Goal: Information Seeking & Learning: Learn about a topic

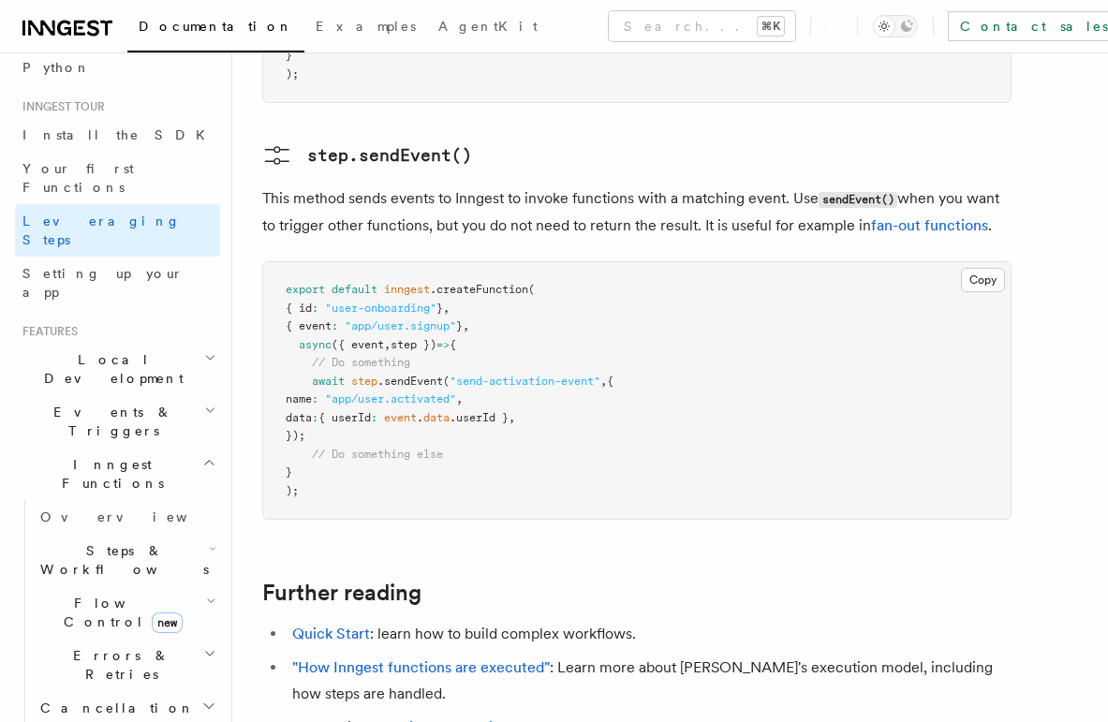
scroll to position [173, 0]
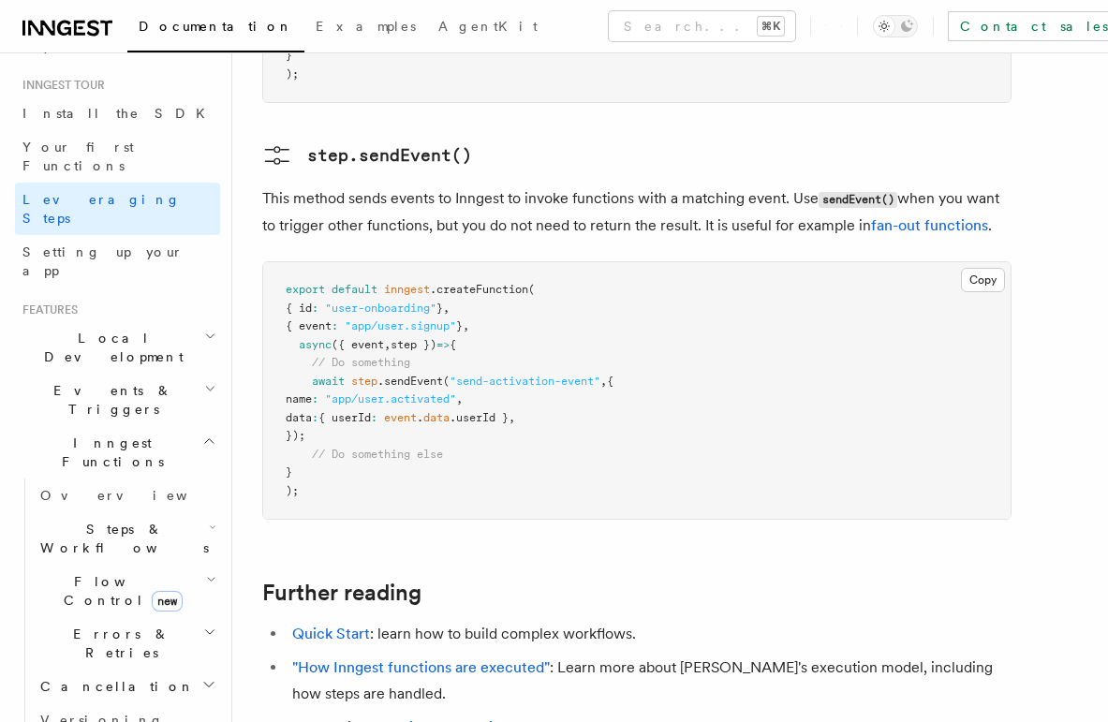
click at [96, 565] on h2 "Flow Control new" at bounding box center [126, 591] width 187 height 52
click at [92, 627] on span "Overview" at bounding box center [154, 634] width 193 height 15
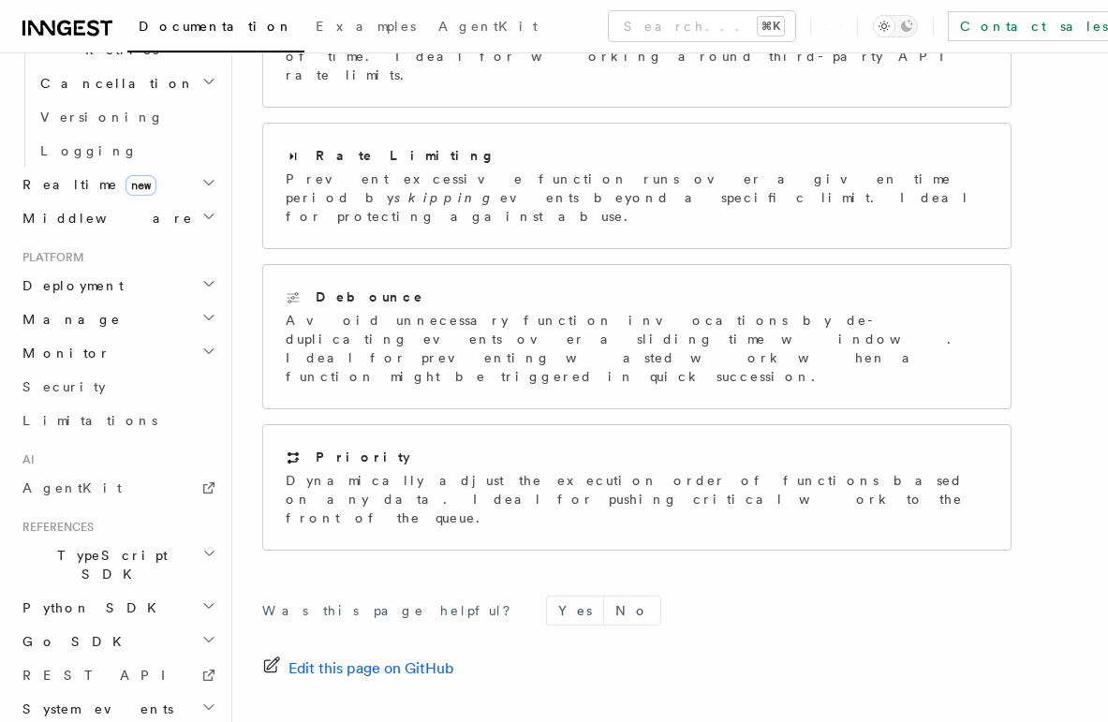
scroll to position [524, 0]
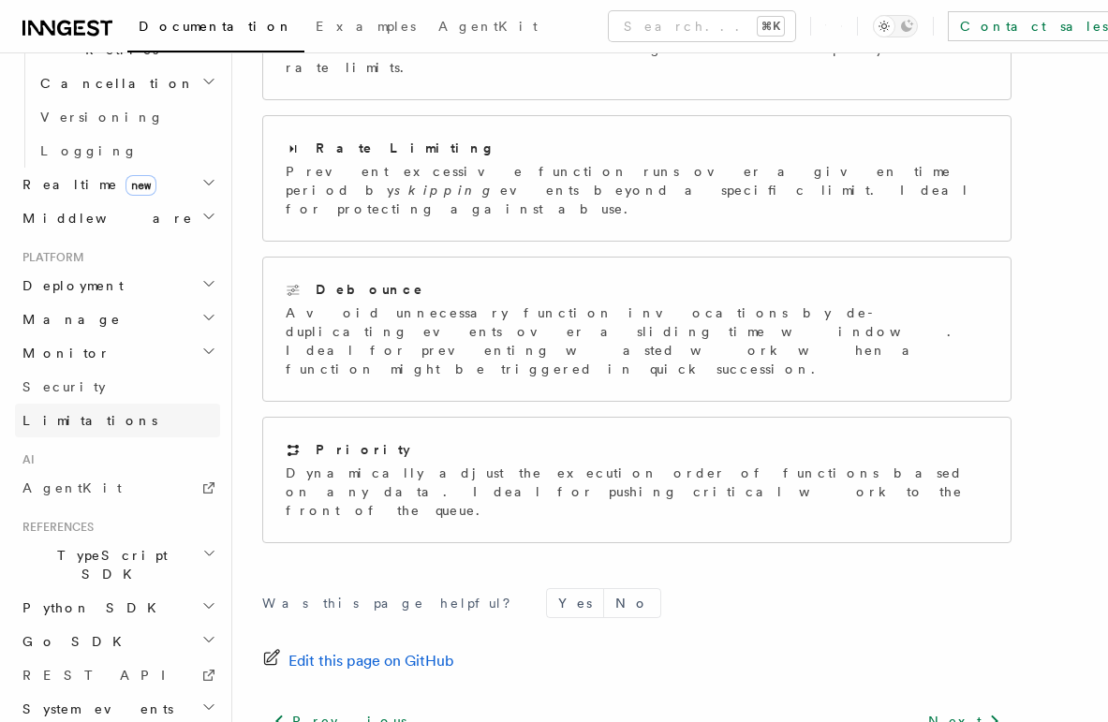
click at [81, 413] on span "Limitations" at bounding box center [89, 420] width 135 height 15
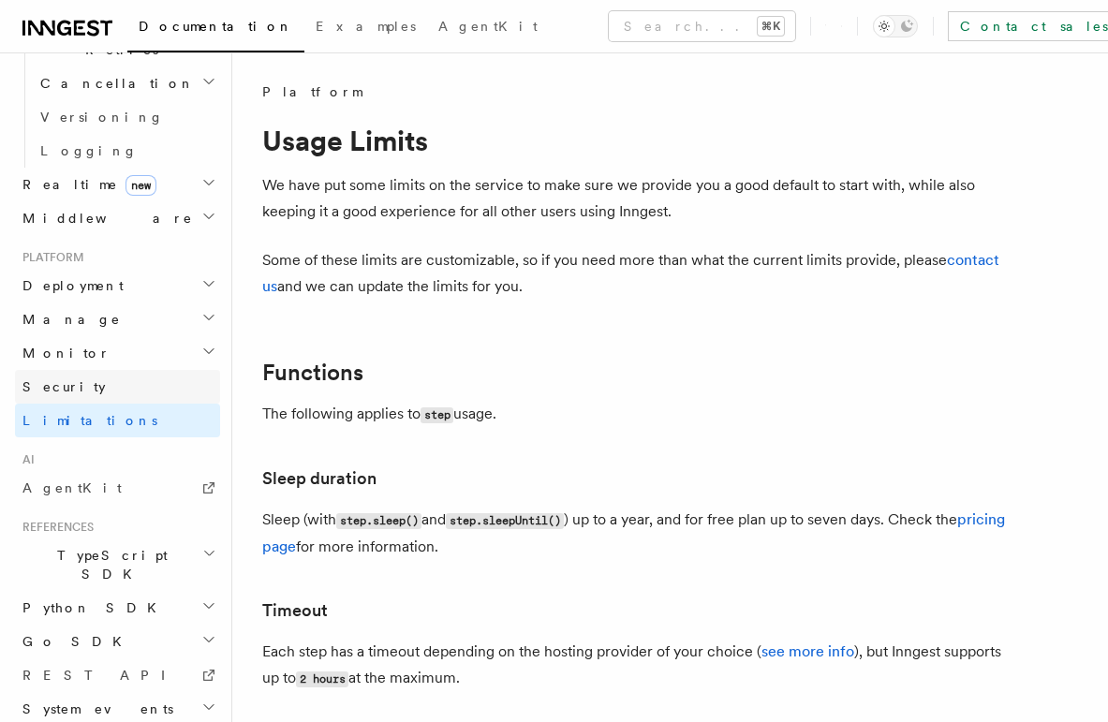
click at [71, 370] on link "Security" at bounding box center [117, 387] width 205 height 34
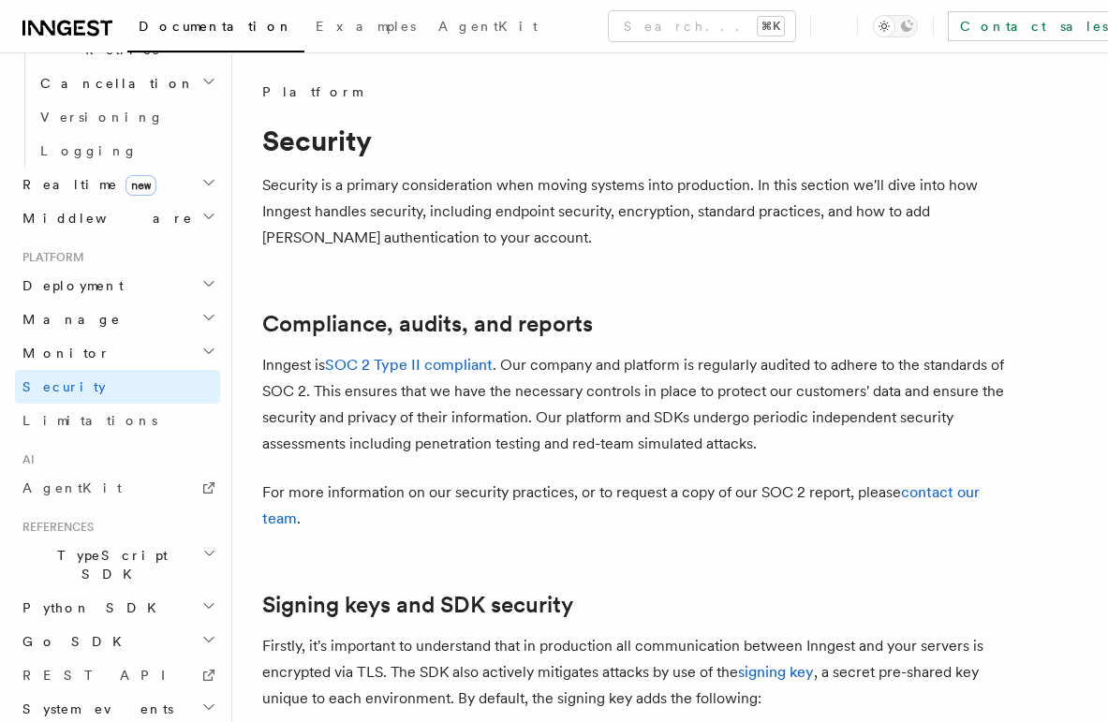
click at [68, 344] on span "Monitor" at bounding box center [63, 353] width 96 height 19
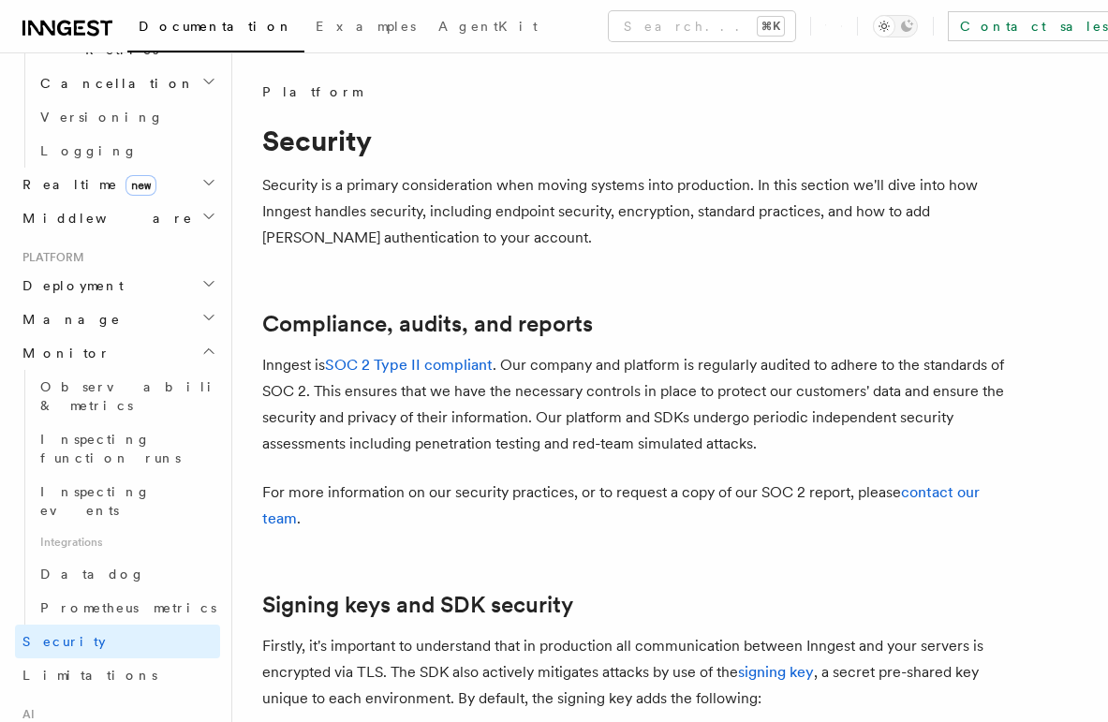
drag, startPoint x: 68, startPoint y: 170, endPoint x: 69, endPoint y: 158, distance: 11.3
click at [69, 269] on ul "Deployment Manage Monitor Observability & metrics Inspecting function runs Insp…" at bounding box center [117, 480] width 205 height 423
click at [69, 310] on span "Manage" at bounding box center [68, 319] width 106 height 19
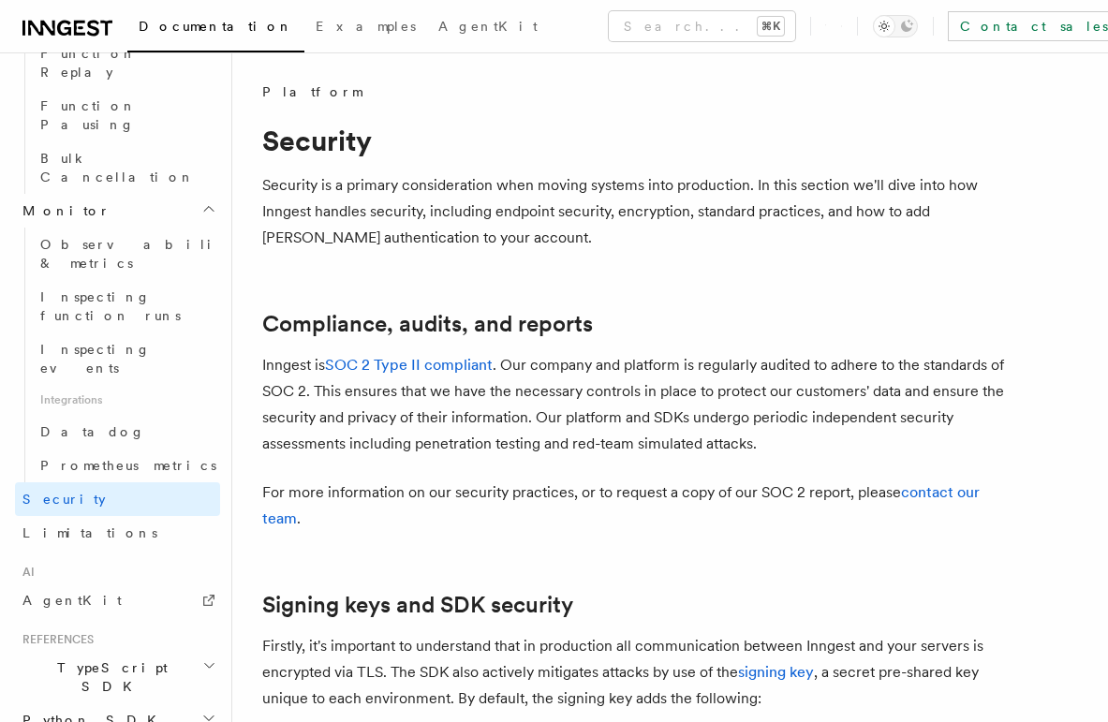
scroll to position [24, 0]
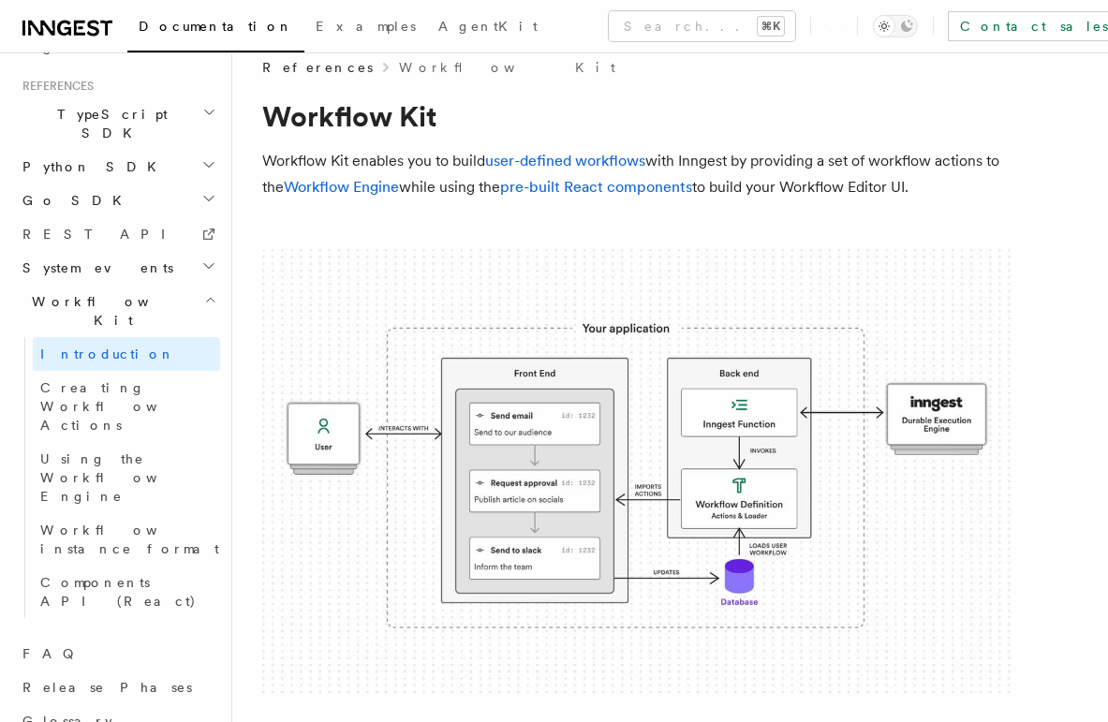
scroll to position [945, 0]
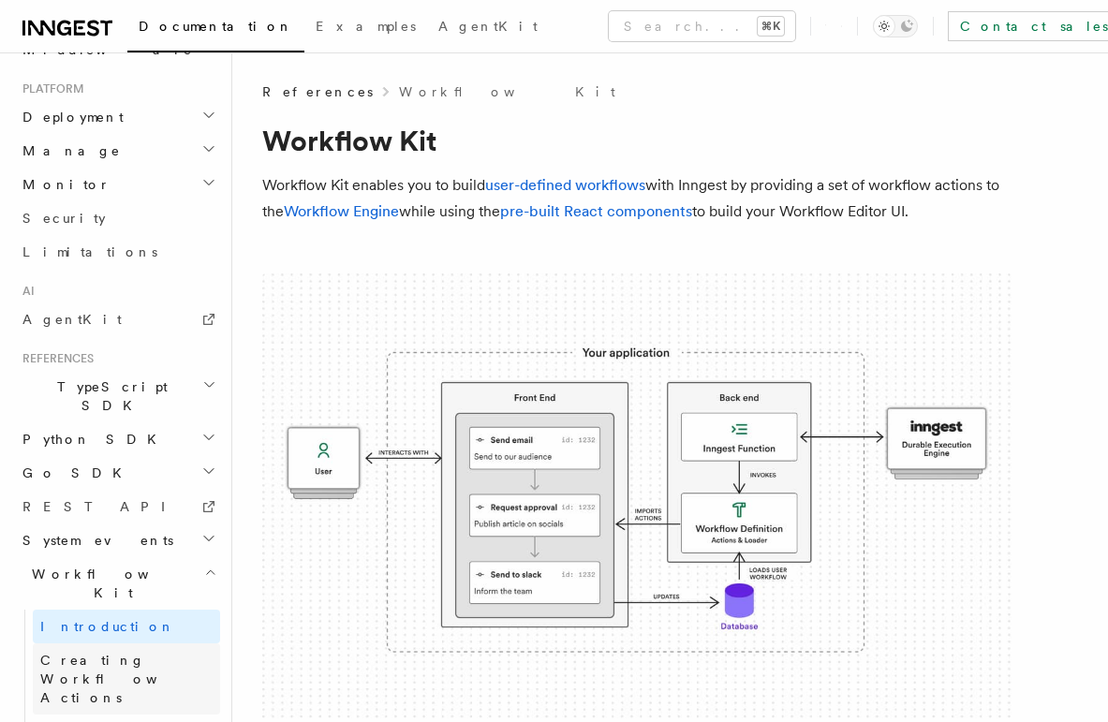
click at [108, 653] on span "Creating Workflow Actions" at bounding box center [121, 679] width 163 height 52
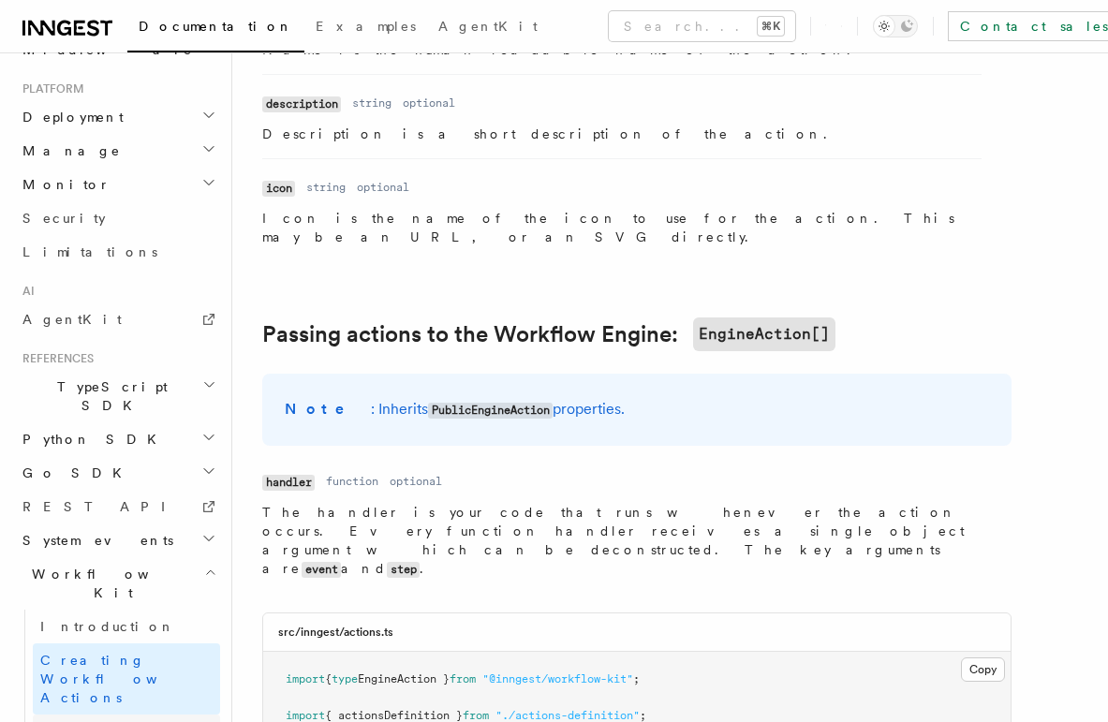
scroll to position [1580, 0]
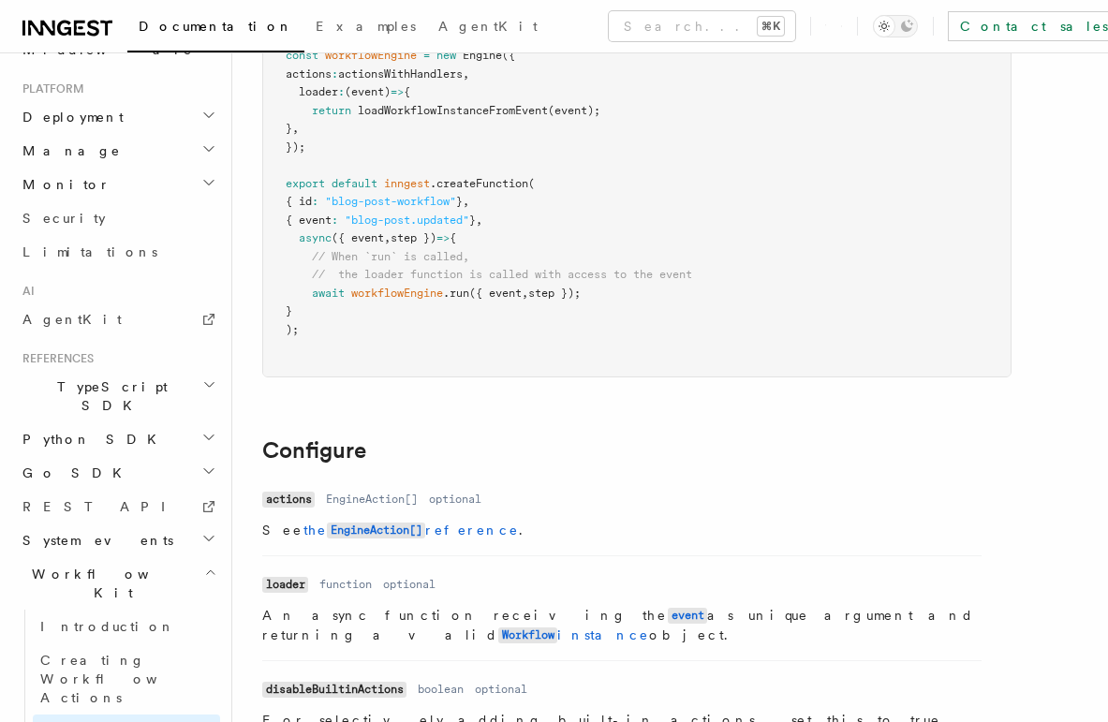
scroll to position [343, 0]
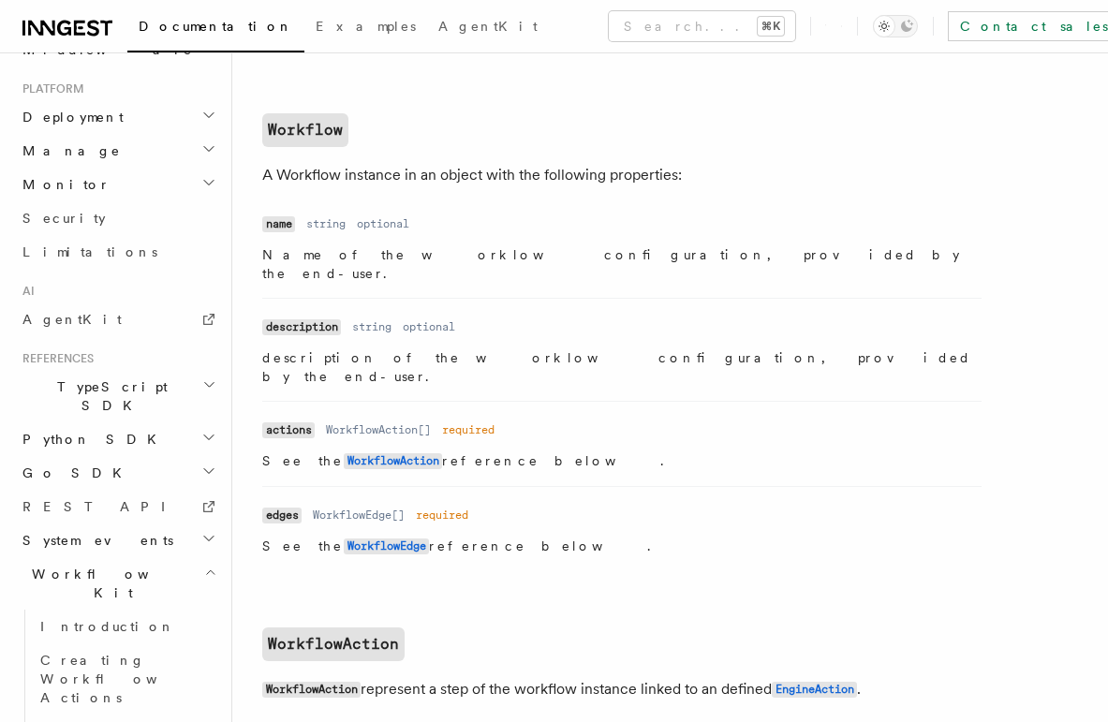
scroll to position [1500, 0]
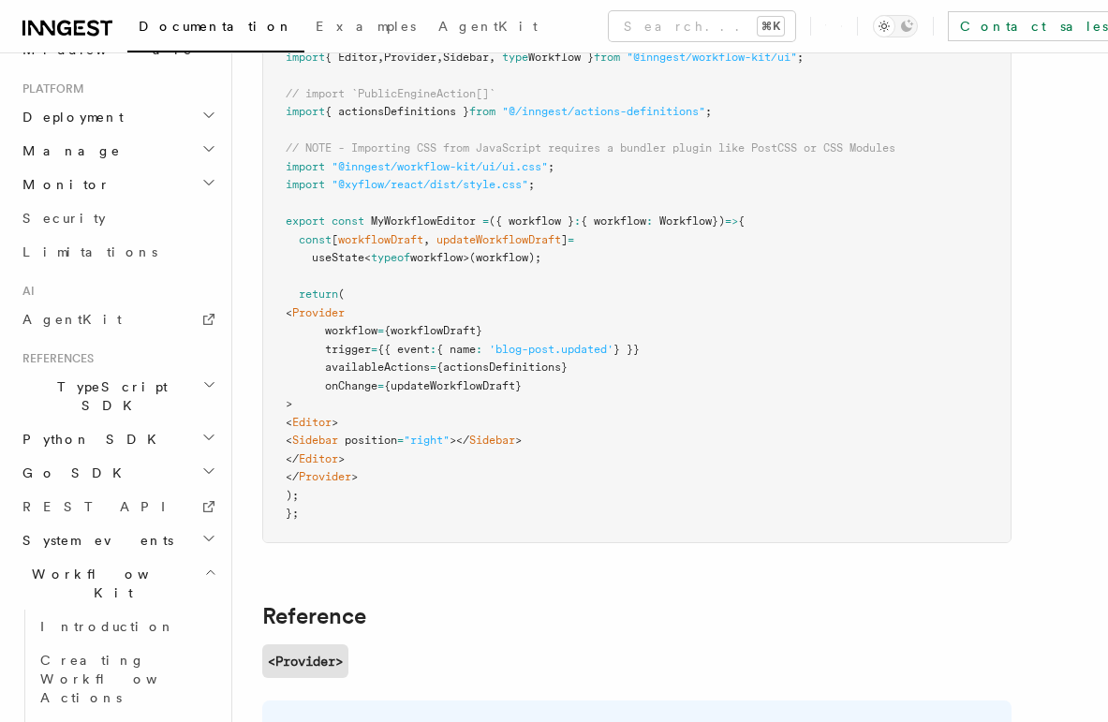
scroll to position [801, 0]
click at [68, 36] on icon at bounding box center [67, 28] width 90 height 22
